Goal: Task Accomplishment & Management: Manage account settings

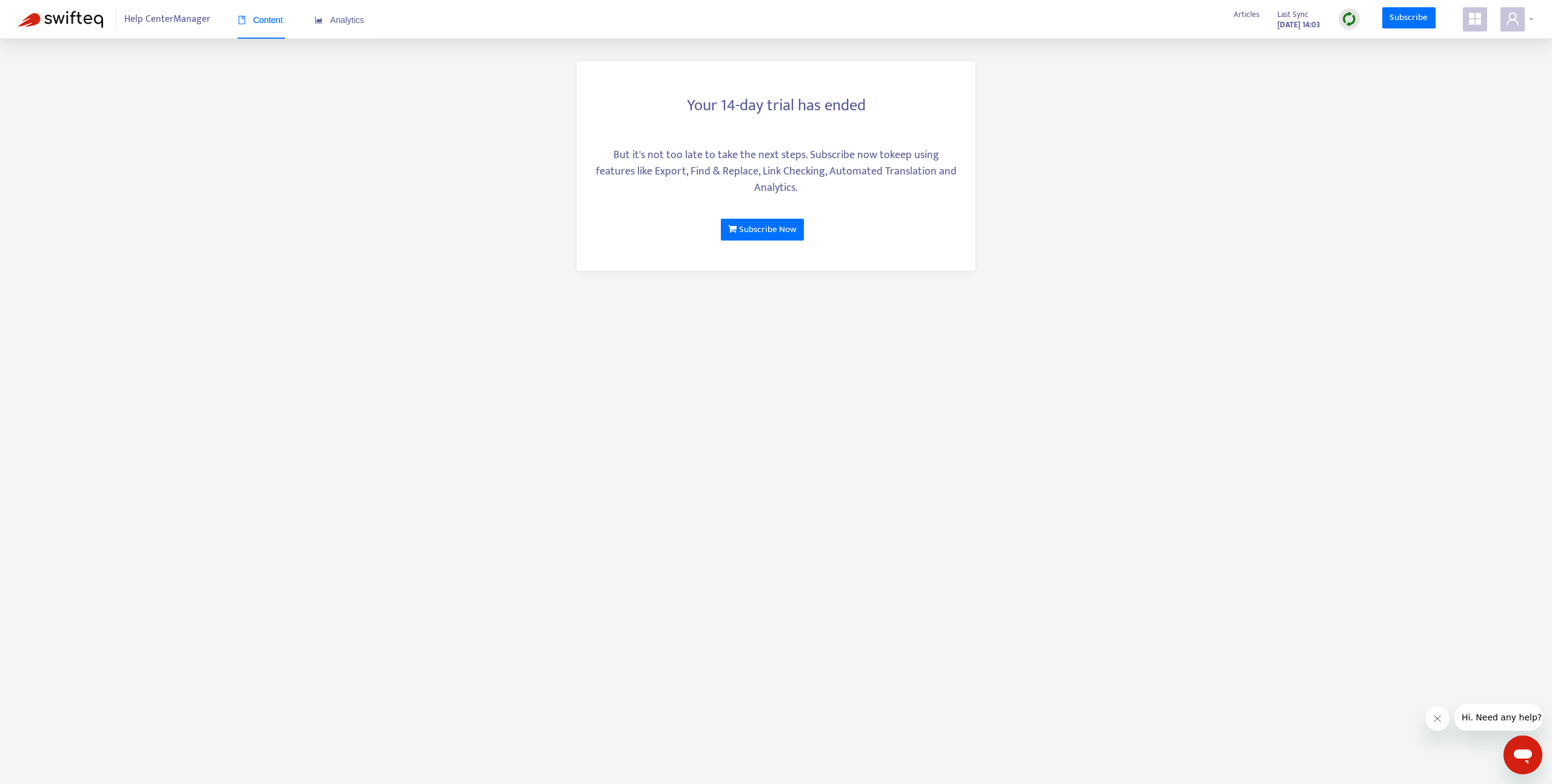
click at [1519, 24] on icon "user" at bounding box center [1513, 18] width 15 height 15
click at [1520, 16] on icon "user" at bounding box center [1513, 18] width 15 height 15
click at [1514, 23] on icon "user" at bounding box center [1513, 18] width 15 height 15
click at [1448, 205] on link "Logout" at bounding box center [1439, 212] width 39 height 14
